Goal: Check status: Check status

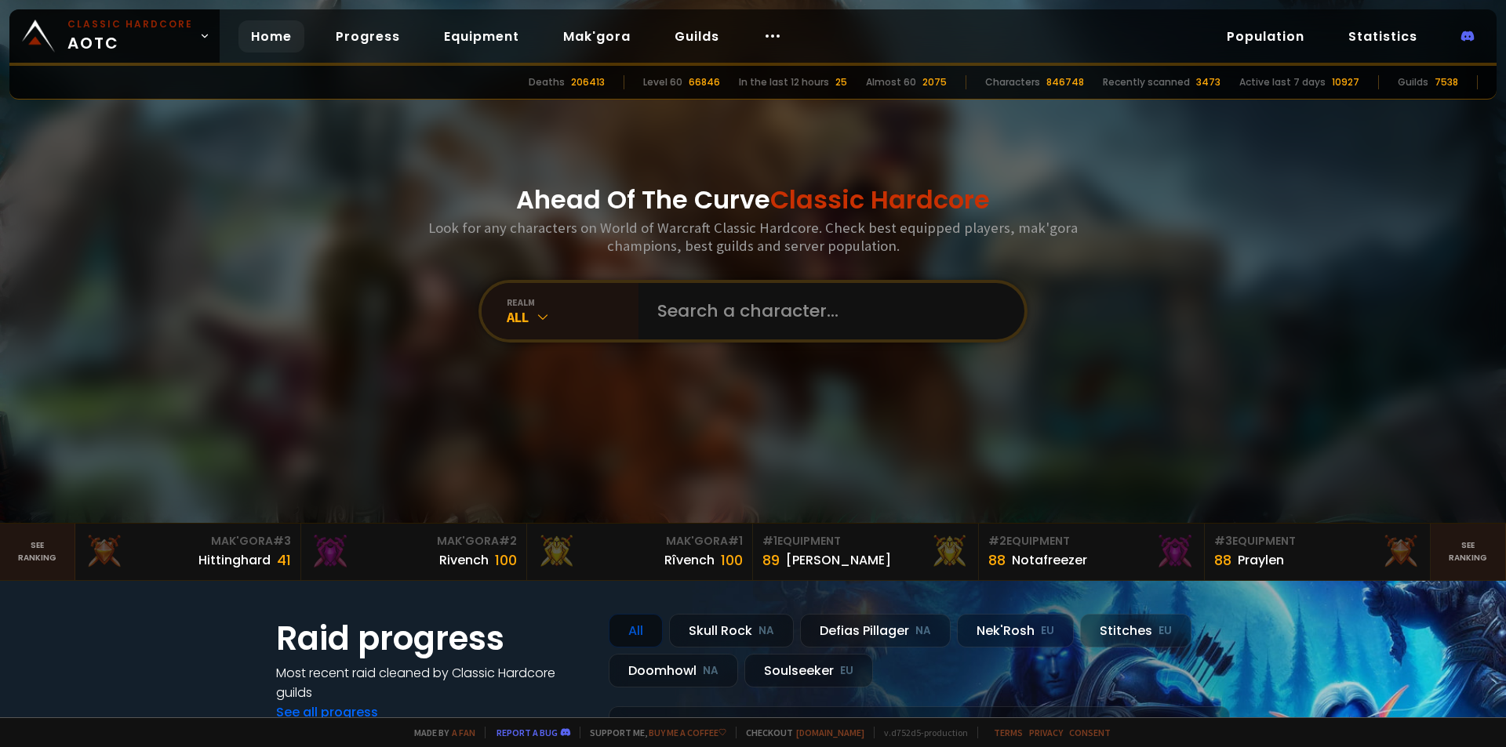
click at [683, 306] on input "text" at bounding box center [827, 311] width 358 height 56
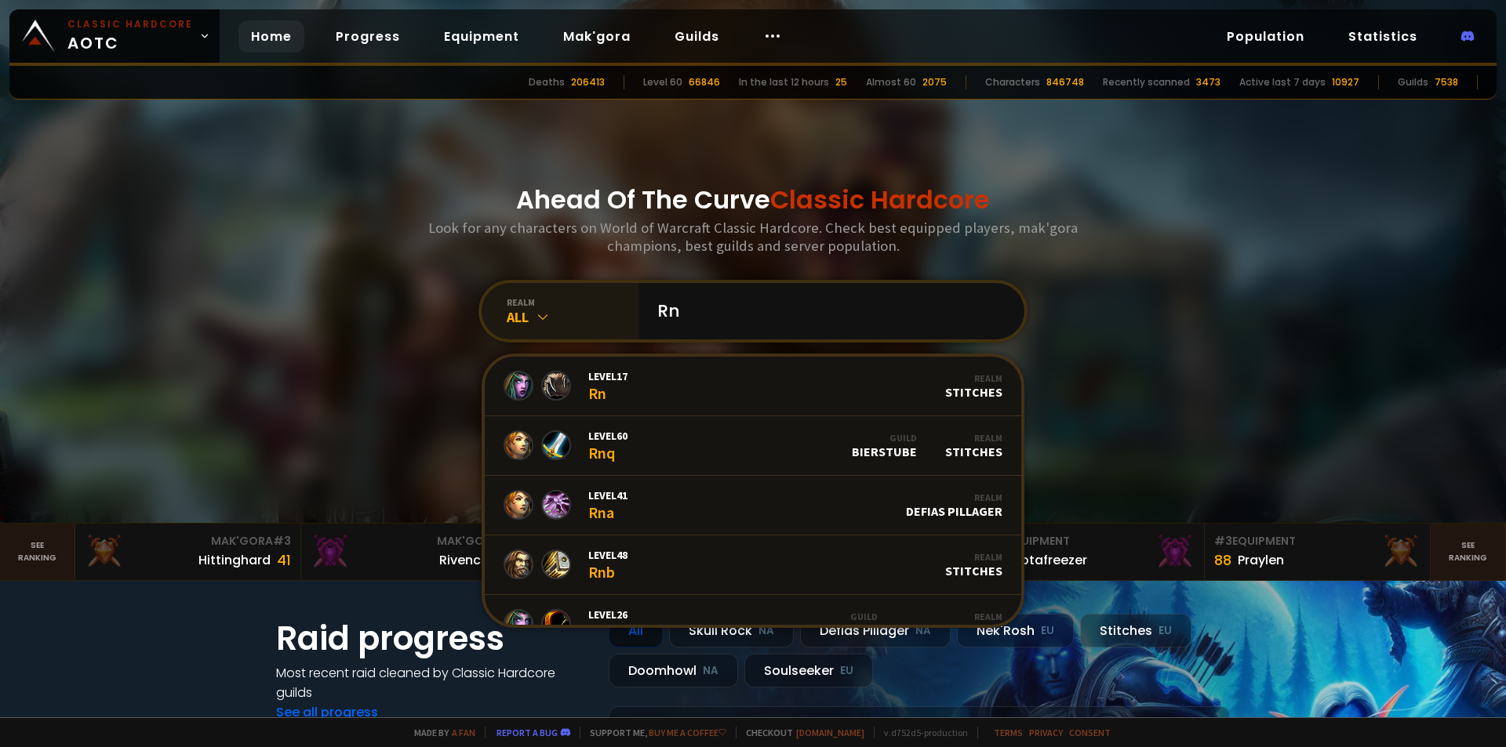
type input "Rn"
click at [547, 314] on div "All" at bounding box center [573, 317] width 132 height 18
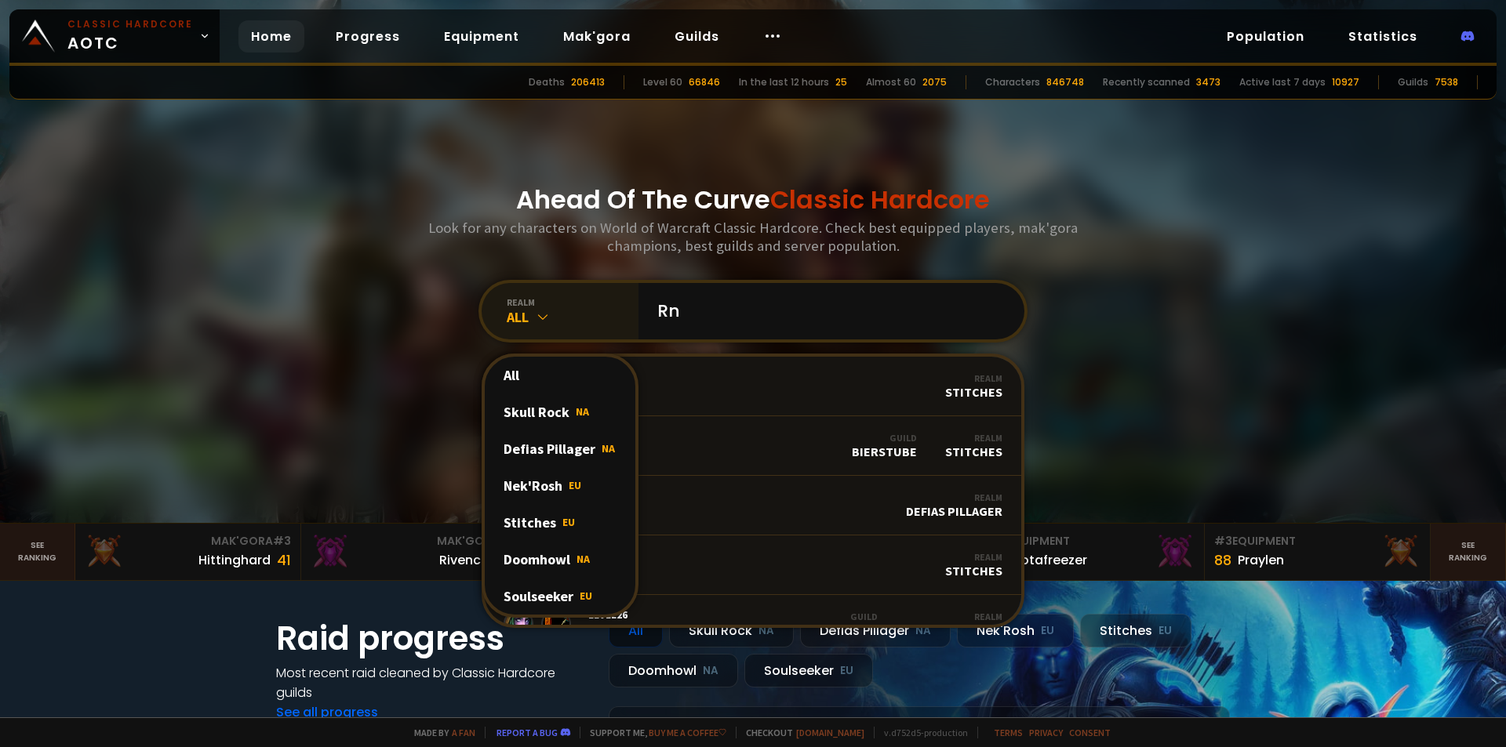
click at [547, 314] on div "All" at bounding box center [573, 317] width 132 height 18
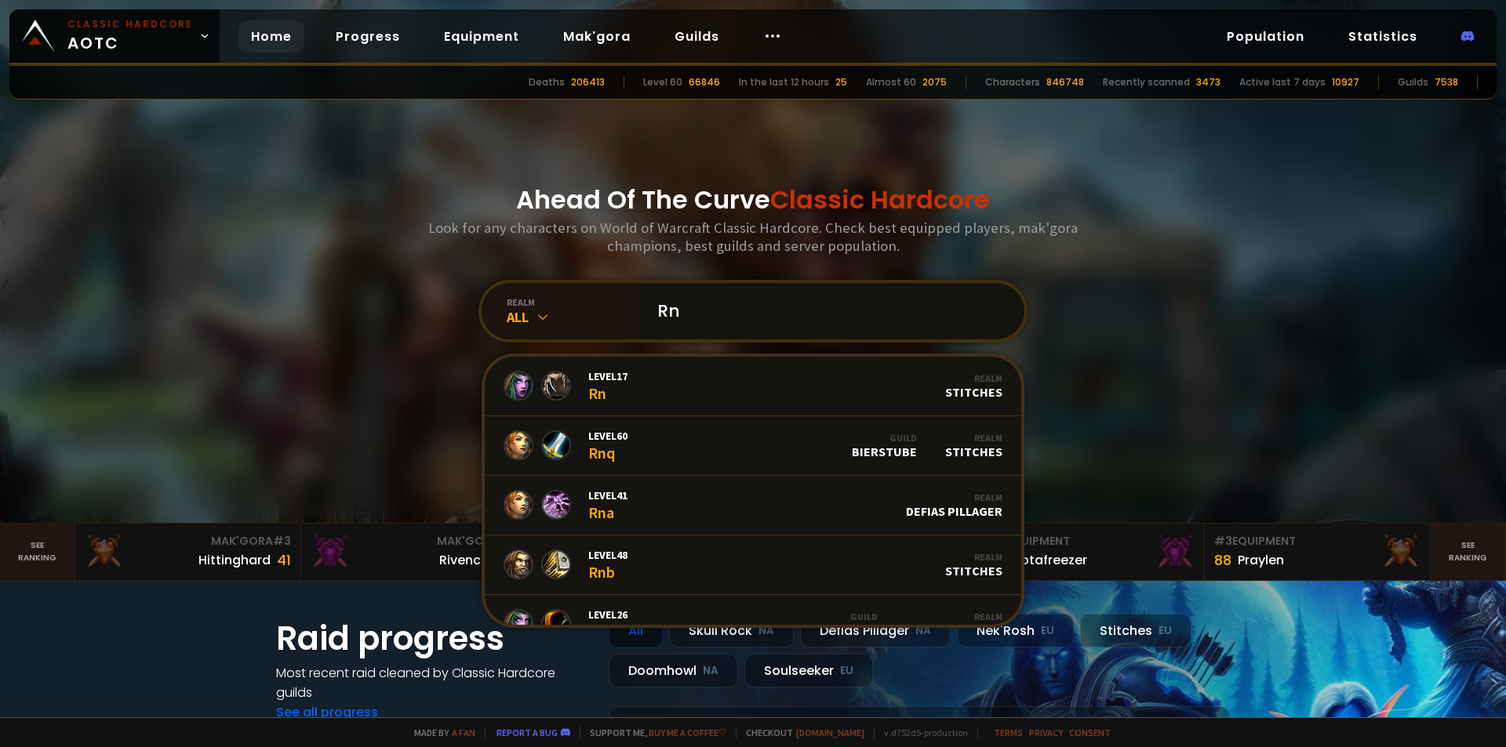
click at [752, 326] on input "Rn" at bounding box center [827, 311] width 358 height 56
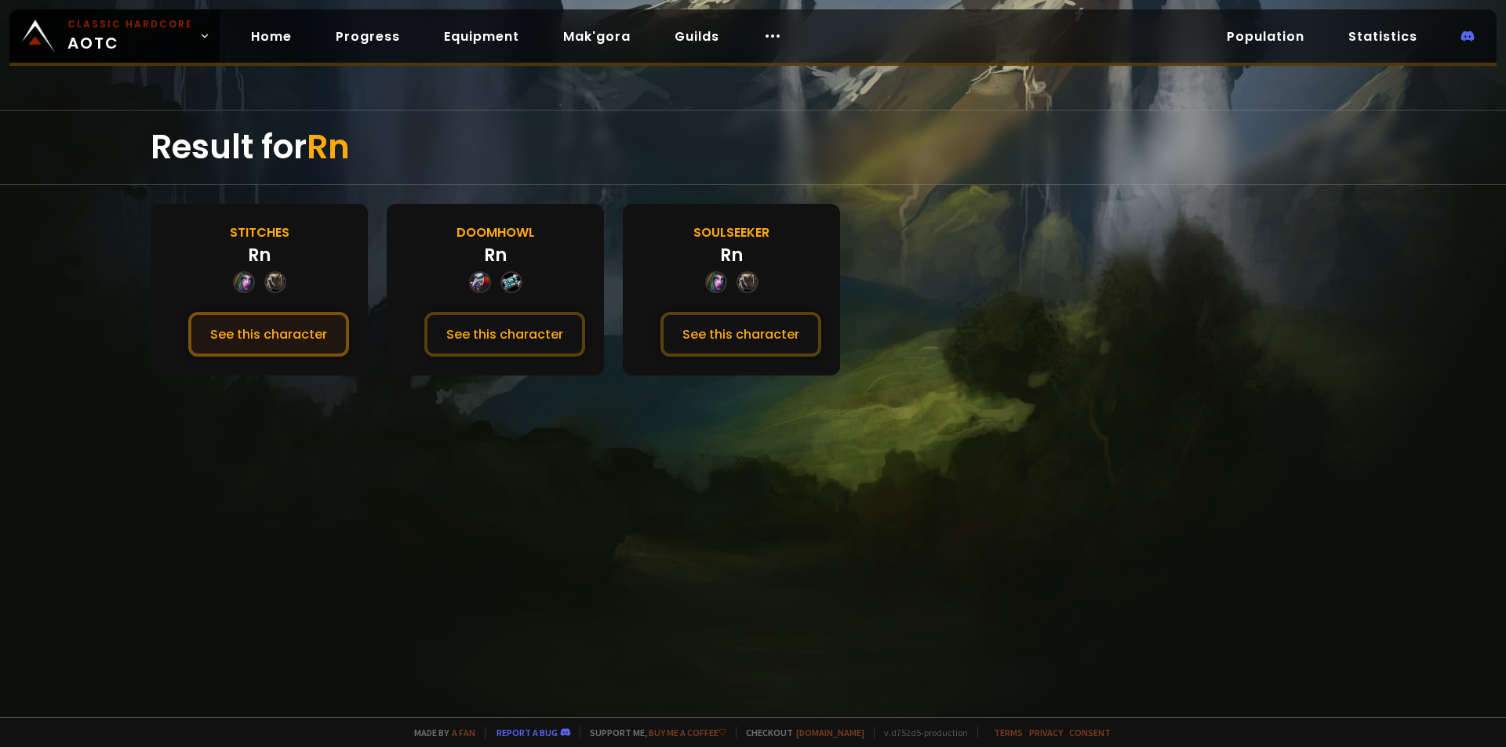
click at [253, 324] on button "See this character" at bounding box center [268, 334] width 161 height 45
click at [711, 328] on button "See this character" at bounding box center [740, 334] width 161 height 45
click at [733, 325] on button "See this character" at bounding box center [740, 334] width 161 height 45
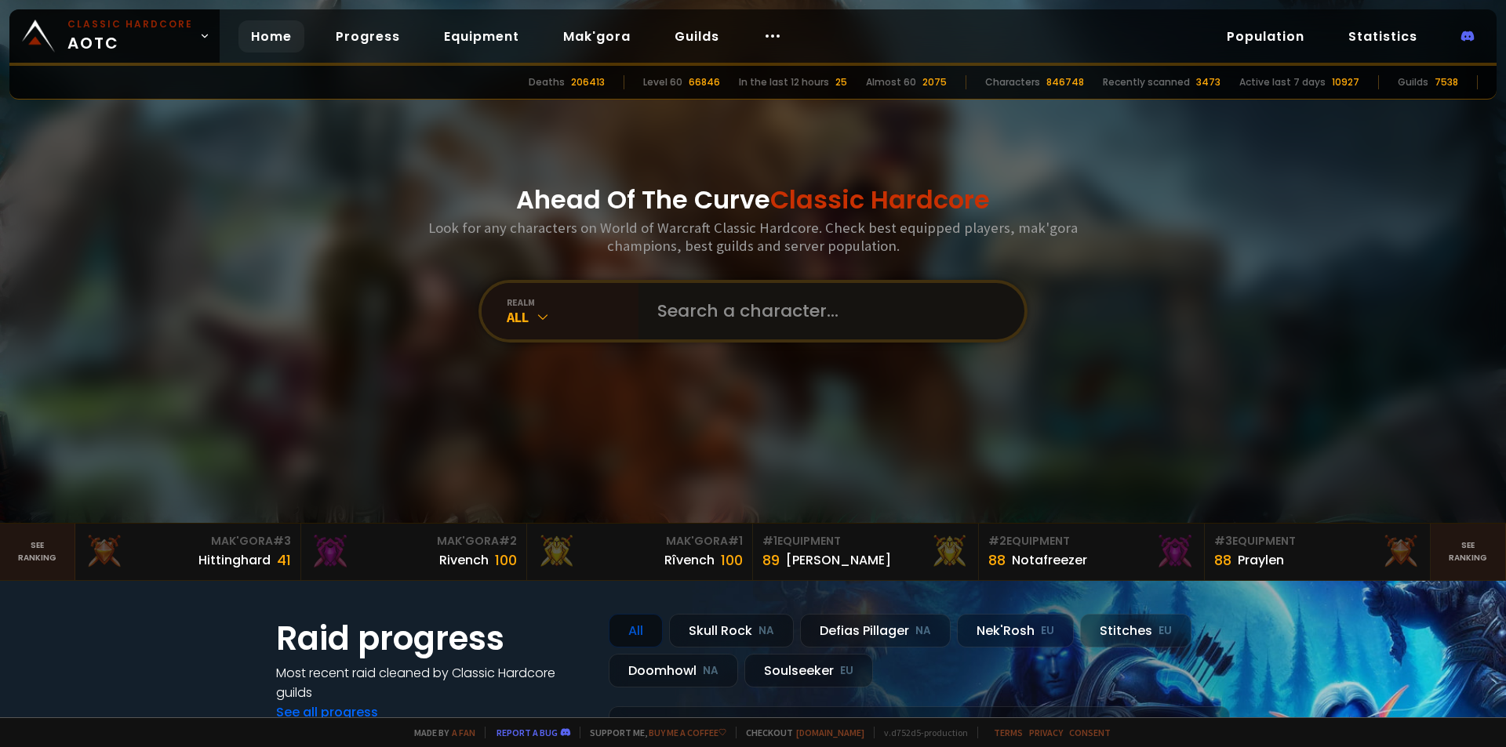
click at [710, 307] on input "text" at bounding box center [827, 311] width 358 height 56
type input "Trof"
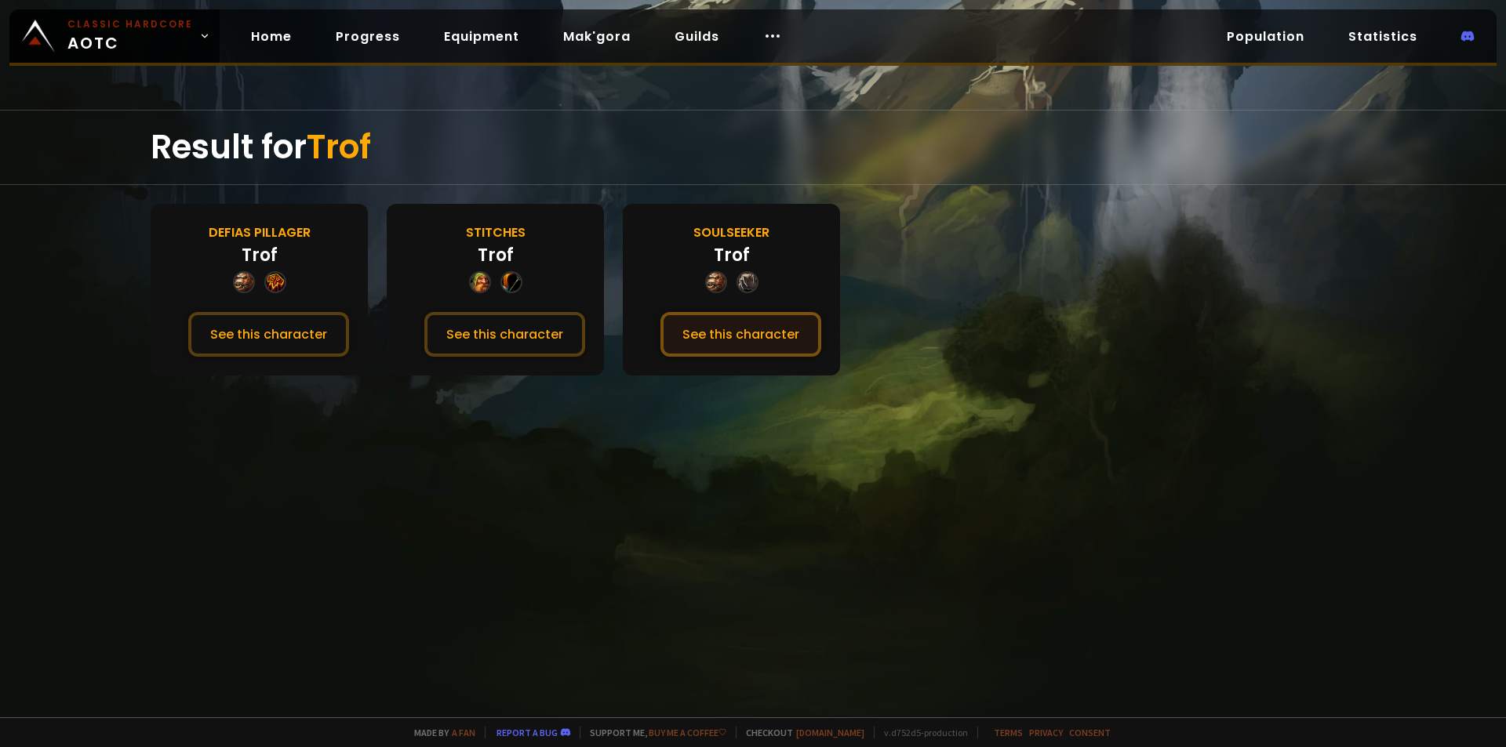
click at [752, 333] on button "See this character" at bounding box center [740, 334] width 161 height 45
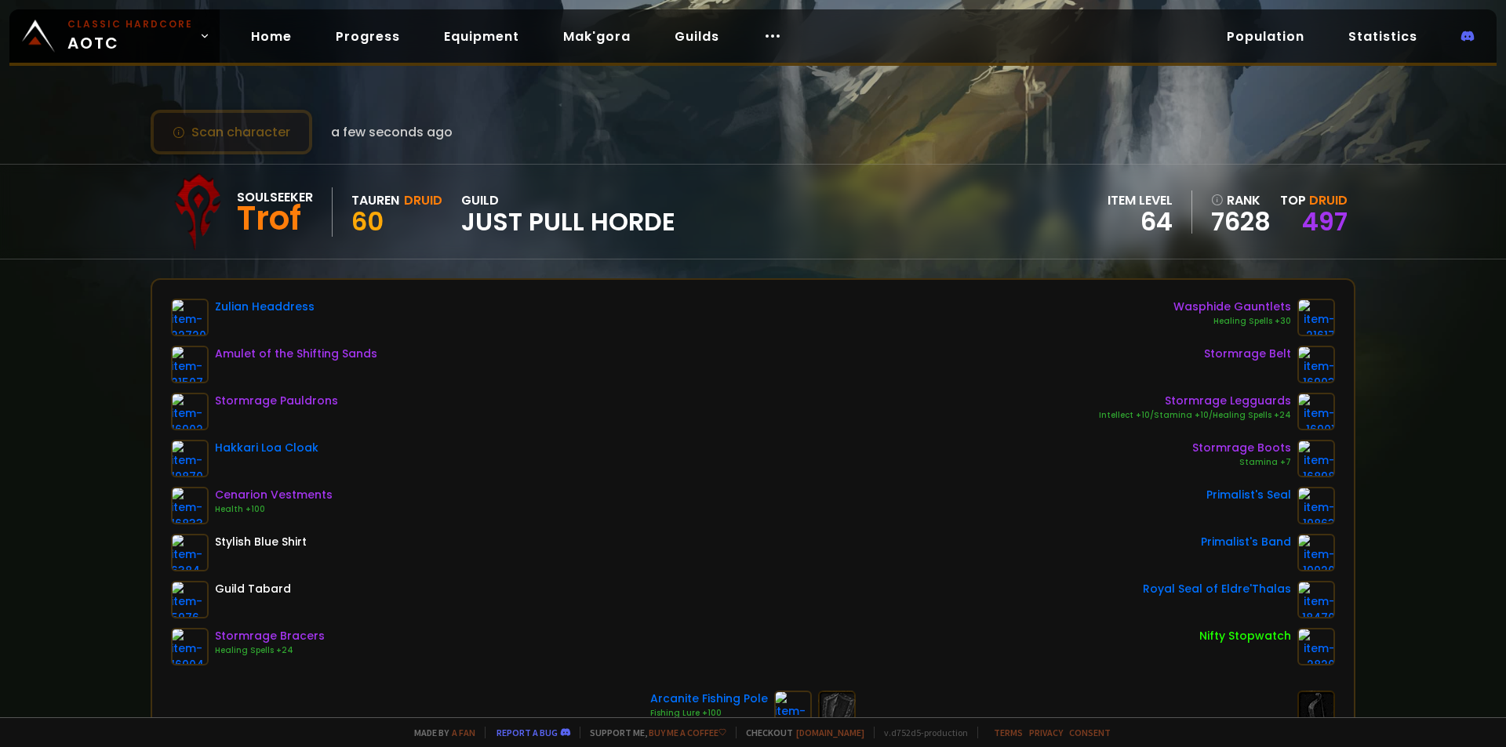
click at [280, 138] on button "Scan character" at bounding box center [232, 132] width 162 height 45
